Goal: Register for event/course

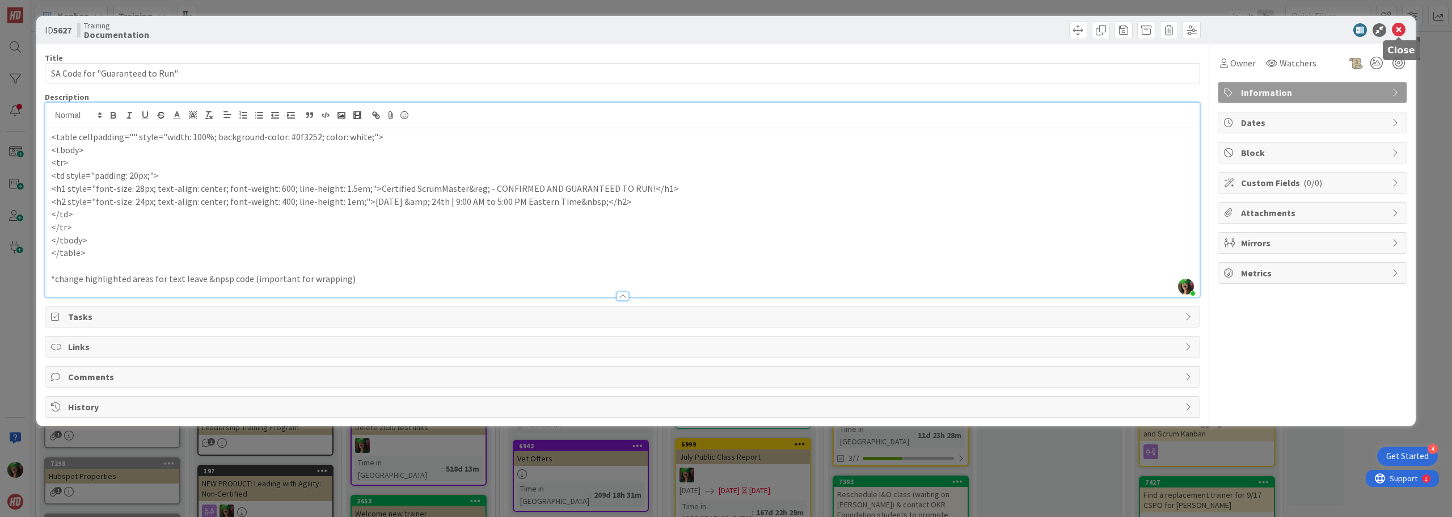
click at [1396, 27] on icon at bounding box center [1399, 30] width 14 height 14
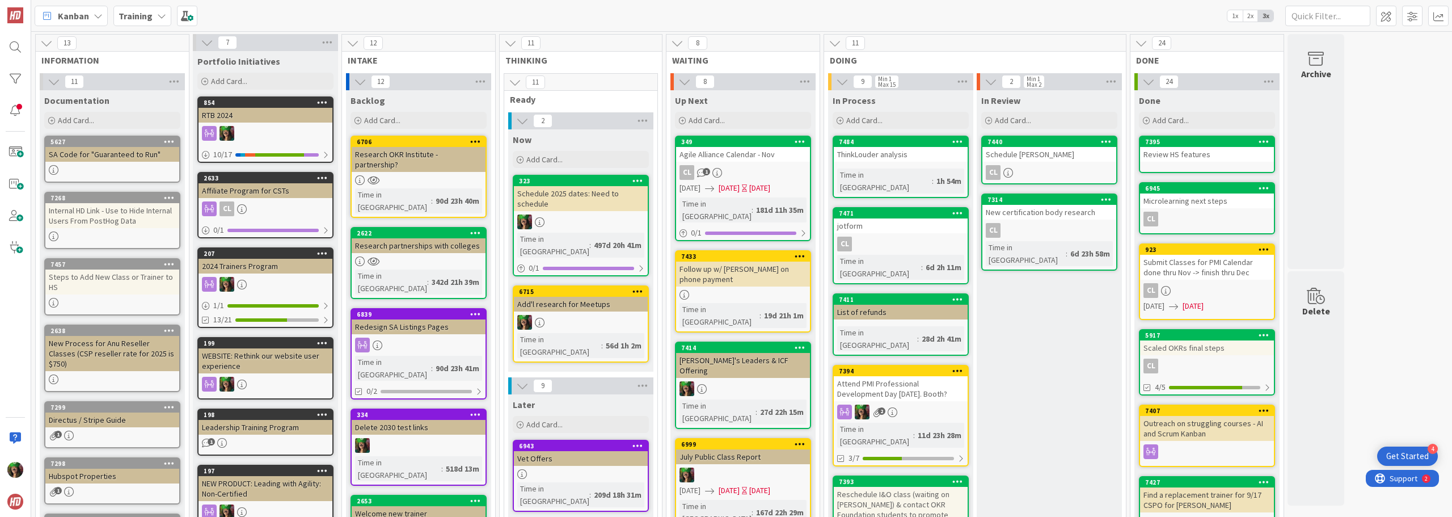
click at [1058, 157] on div "Schedule [PERSON_NAME]" at bounding box center [1050, 154] width 134 height 15
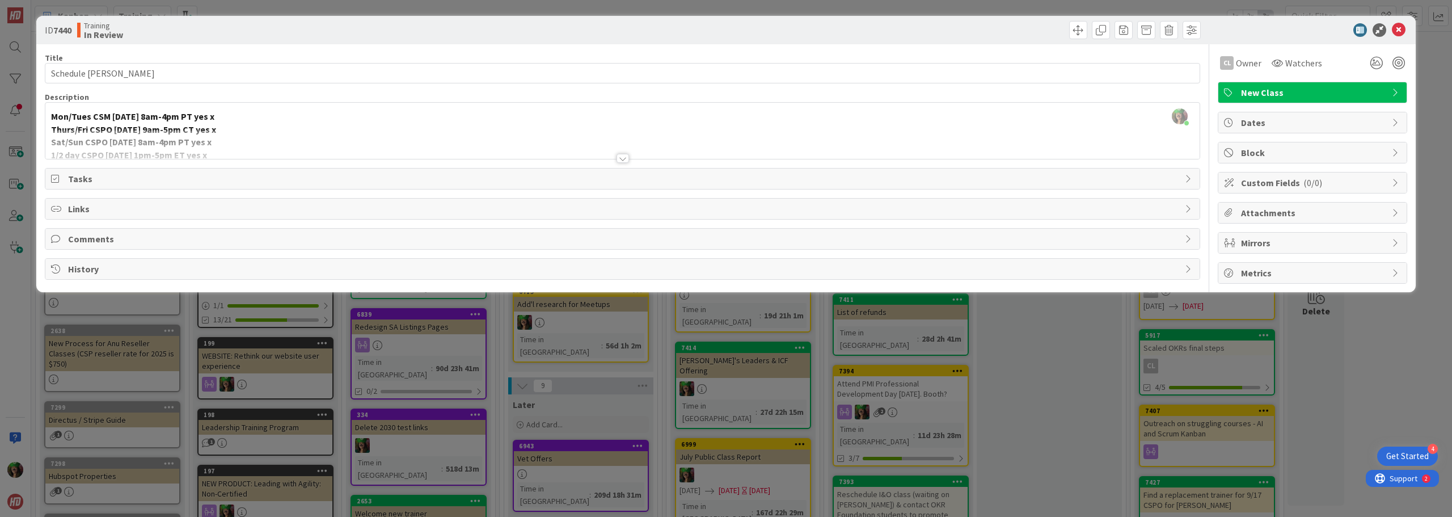
click at [623, 158] on div at bounding box center [623, 158] width 12 height 9
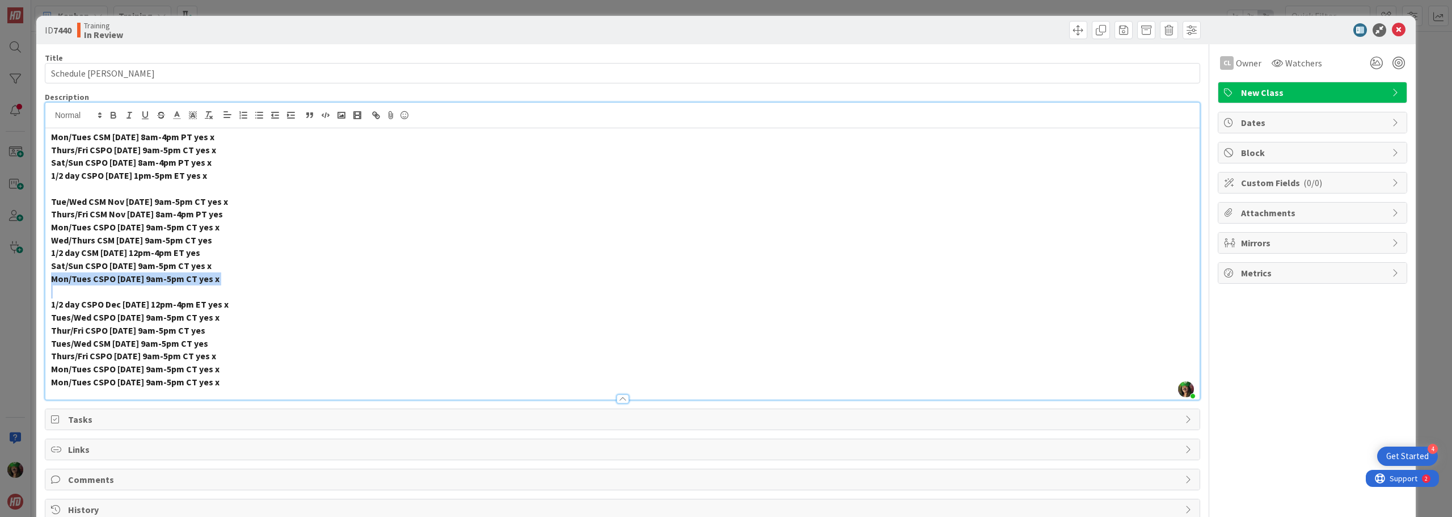
drag, startPoint x: 54, startPoint y: 279, endPoint x: 237, endPoint y: 296, distance: 183.4
click at [237, 296] on div "Mon/Tues CSM [DATE] 8am-4pm PT yes x Thurs/Fri CSPO [DATE] 9am-5pm CT yes x Sat…" at bounding box center [622, 263] width 1154 height 271
click at [190, 113] on icon at bounding box center [193, 115] width 10 height 10
click at [224, 130] on span at bounding box center [228, 129] width 9 height 9
click at [280, 283] on p "Mon/Tues CSPO [DATE] 9am-5pm CT yes x" at bounding box center [622, 278] width 1143 height 13
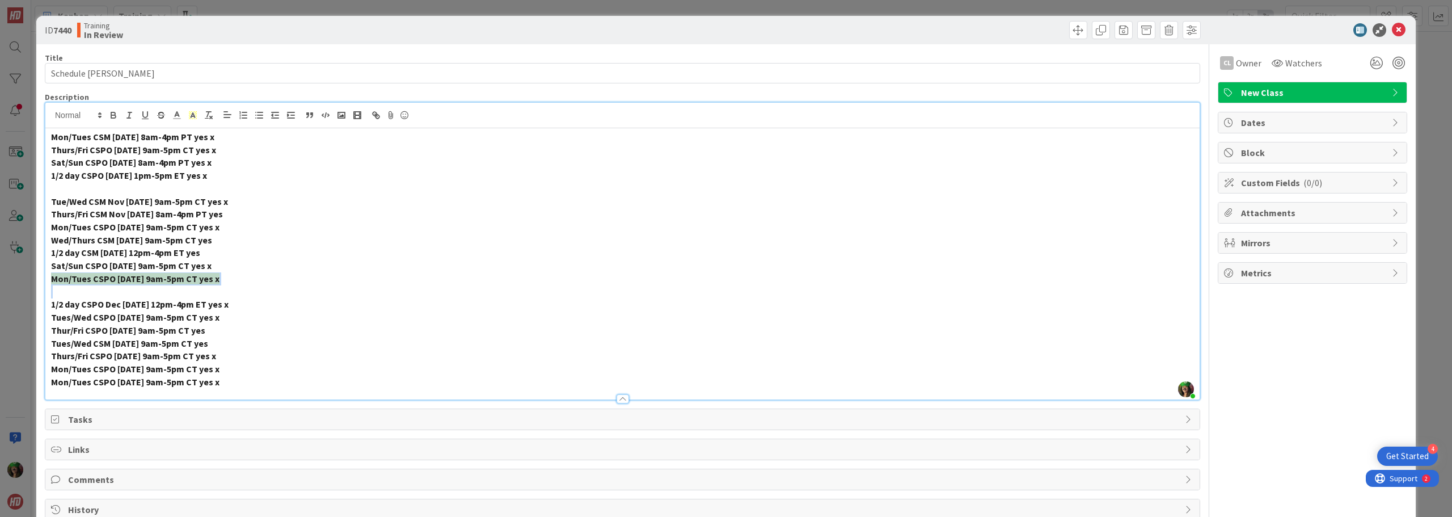
click at [265, 283] on p "Mon/Tues CSPO [DATE] 9am-5pm CT yes x" at bounding box center [622, 278] width 1143 height 13
drag, startPoint x: 227, startPoint y: 282, endPoint x: 236, endPoint y: 282, distance: 8.5
click at [236, 282] on p "Mon/Tues CSPO [DATE] 9am-5pm CT yes x" at bounding box center [622, 278] width 1143 height 13
drag, startPoint x: 61, startPoint y: 317, endPoint x: 239, endPoint y: 321, distance: 178.7
click at [239, 321] on p "Tues/Wed CSPO [DATE] 9am-5pm CT yes x" at bounding box center [622, 317] width 1143 height 13
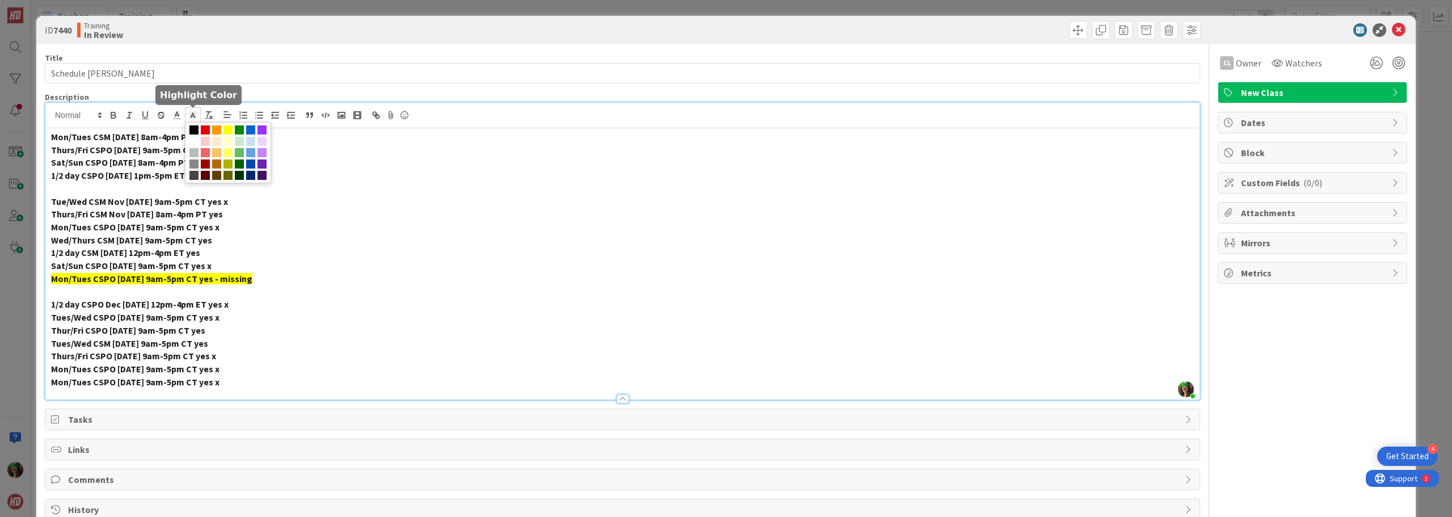
click at [191, 115] on polyline at bounding box center [193, 115] width 4 height 5
click at [227, 132] on span at bounding box center [228, 129] width 9 height 9
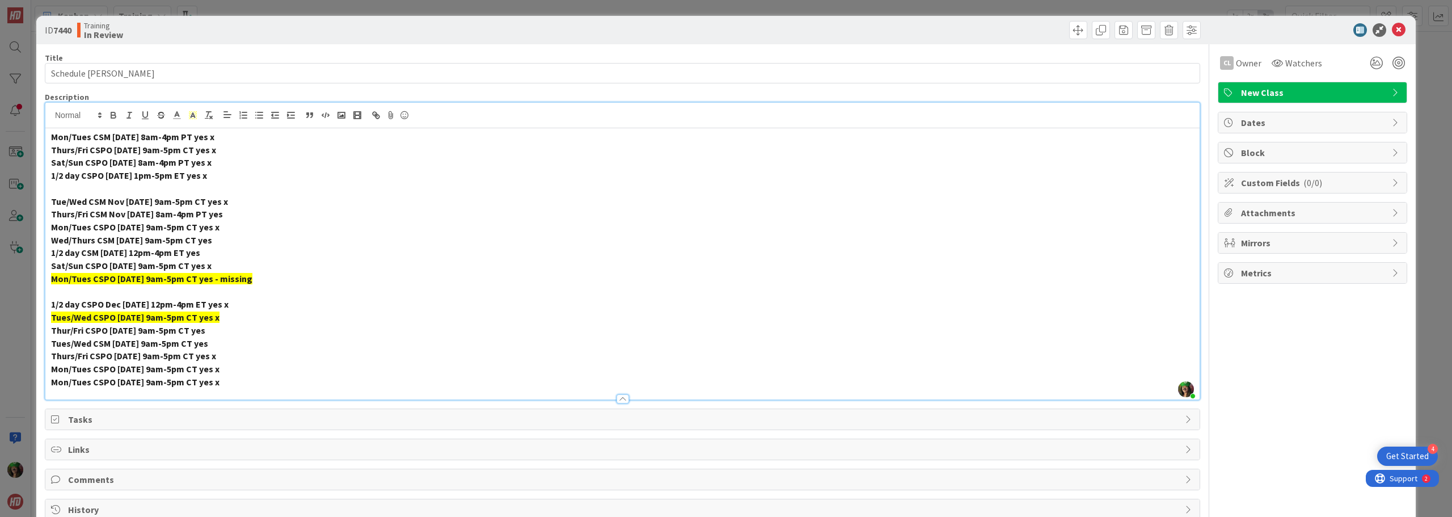
click at [238, 324] on p "Thur/Fri CSPO [DATE] 9am-5pm CT yes" at bounding box center [622, 330] width 1143 height 13
drag, startPoint x: 221, startPoint y: 318, endPoint x: 227, endPoint y: 318, distance: 6.8
click at [227, 318] on p "Tues/Wed CSPO [DATE] 9am-5pm CT yes x" at bounding box center [622, 317] width 1143 height 13
click at [1392, 30] on icon at bounding box center [1399, 30] width 14 height 14
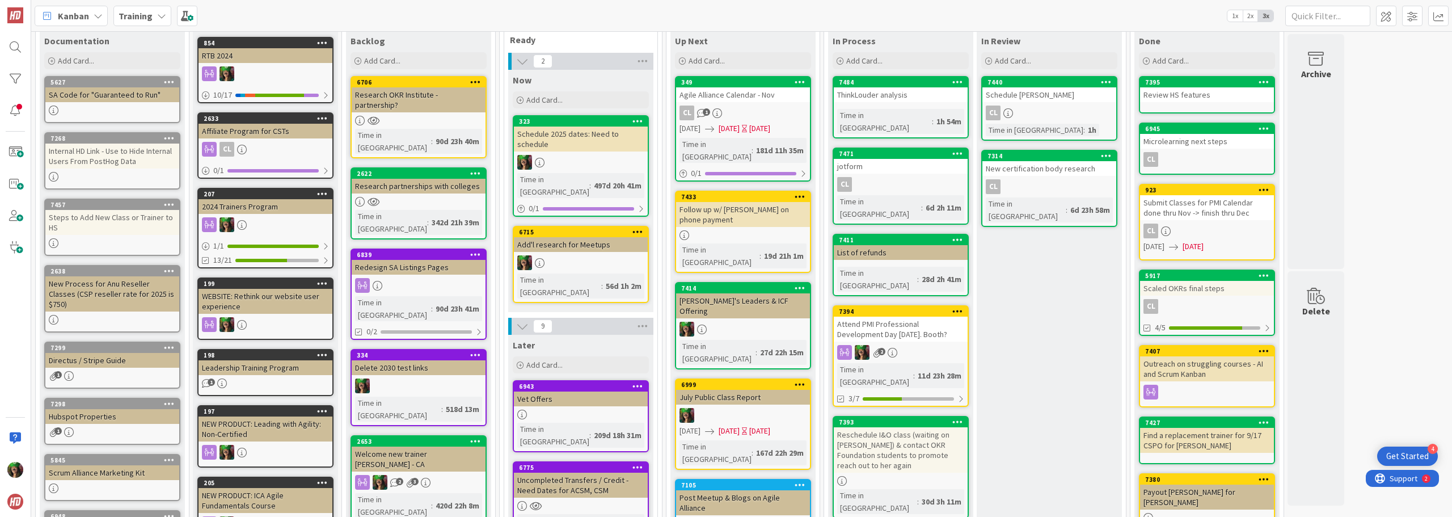
scroll to position [57, 0]
